Goal: Information Seeking & Learning: Learn about a topic

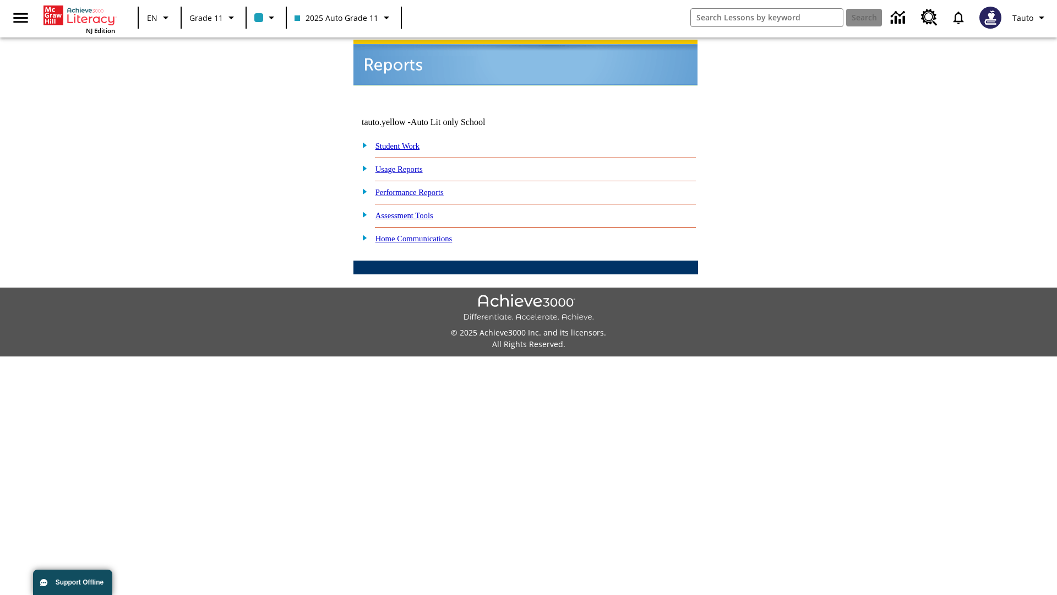
click at [407, 165] on link "Usage Reports" at bounding box center [399, 169] width 47 height 9
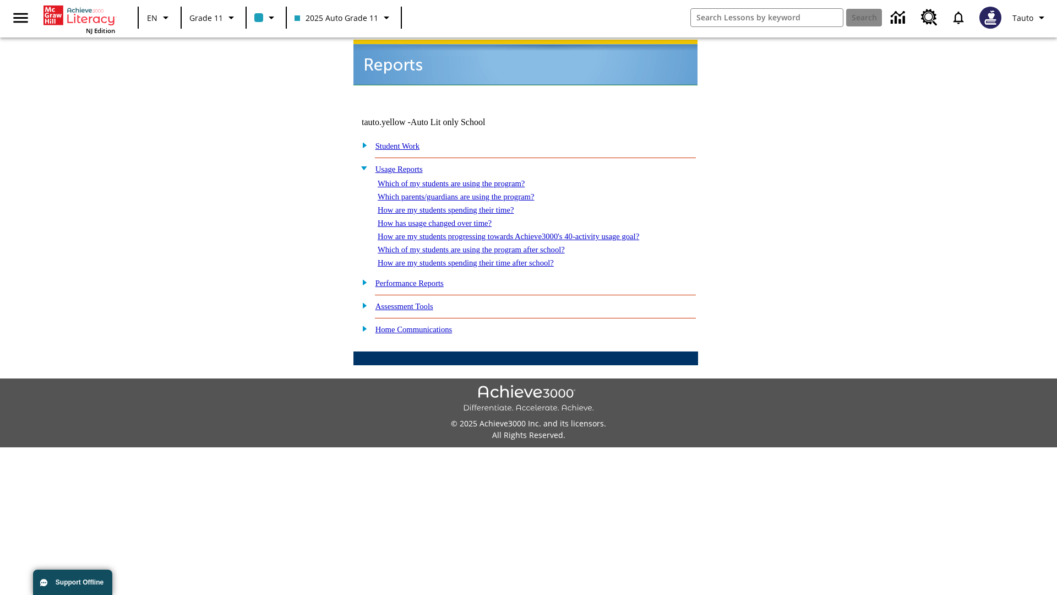
click at [463, 179] on link "Which of my students are using the program?" at bounding box center [451, 183] width 147 height 9
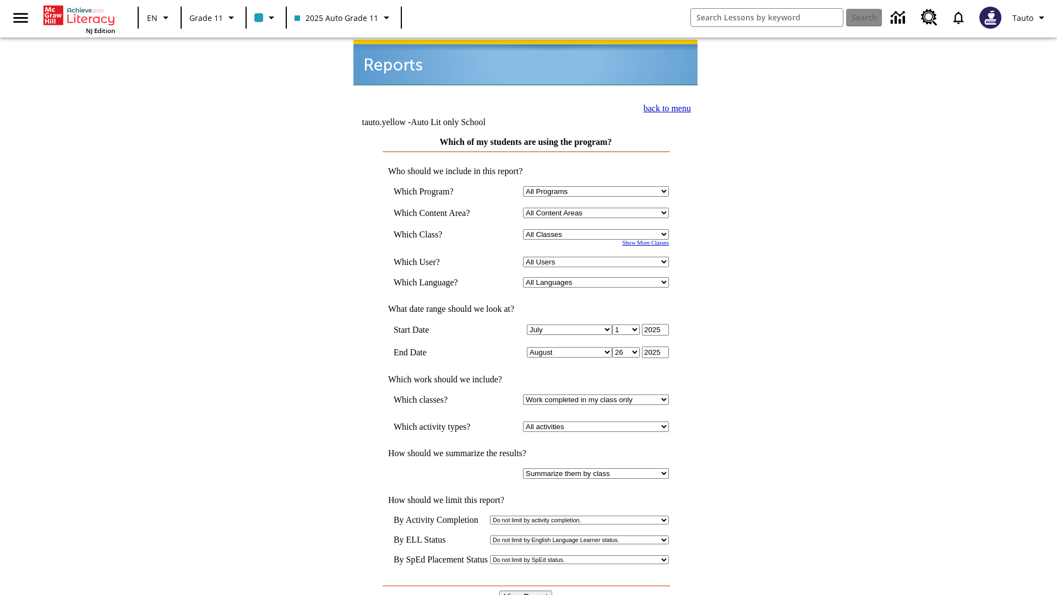
click at [664, 107] on link "back to menu" at bounding box center [667, 108] width 47 height 9
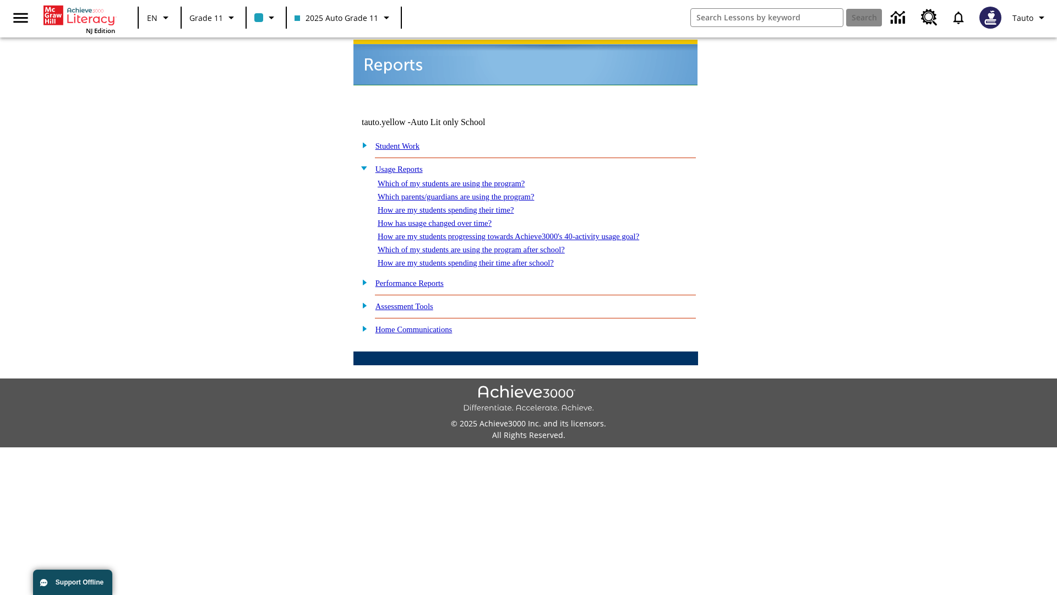
click at [457, 205] on link "How are my students spending their time?" at bounding box center [446, 209] width 136 height 9
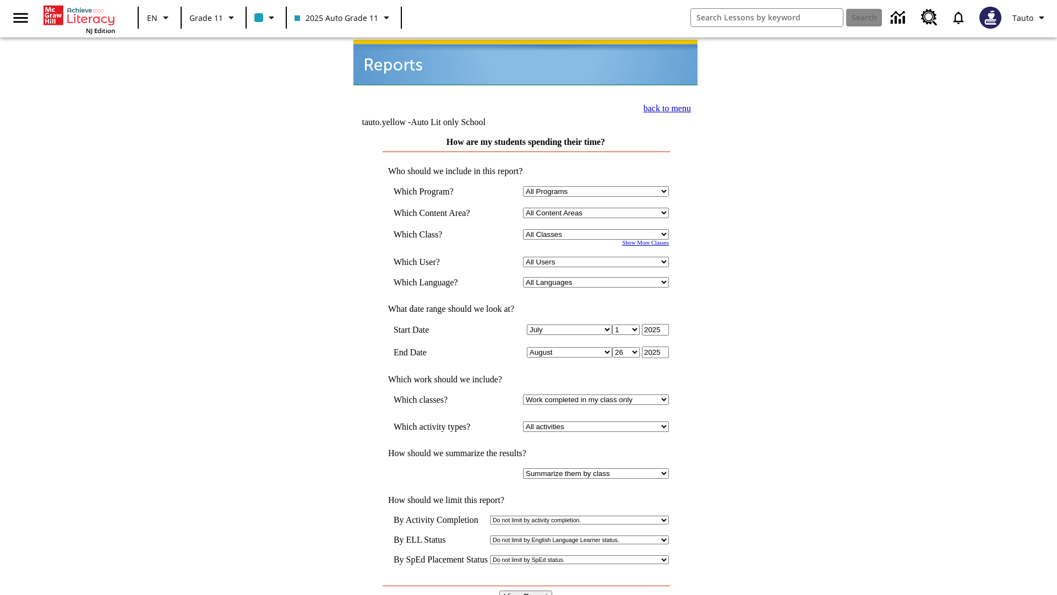
click at [526, 590] on input "View Report" at bounding box center [525, 596] width 53 height 12
click at [664, 107] on link "back to menu" at bounding box center [667, 108] width 47 height 9
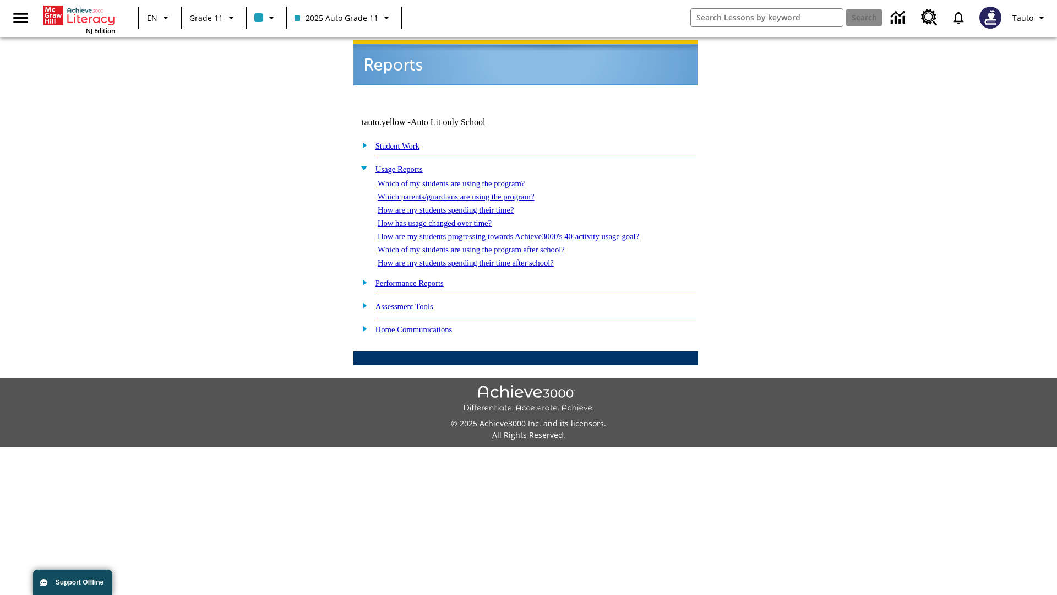
click at [479, 258] on link "How are my students spending their time after school?" at bounding box center [466, 262] width 176 height 9
